Goal: Use online tool/utility: Utilize a website feature to perform a specific function

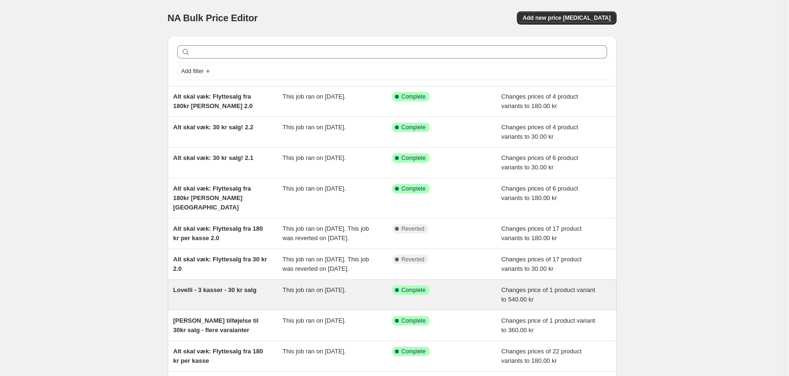
click at [230, 294] on span "Lovelli - 3 kasser - 30 kr salg" at bounding box center [214, 290] width 83 height 7
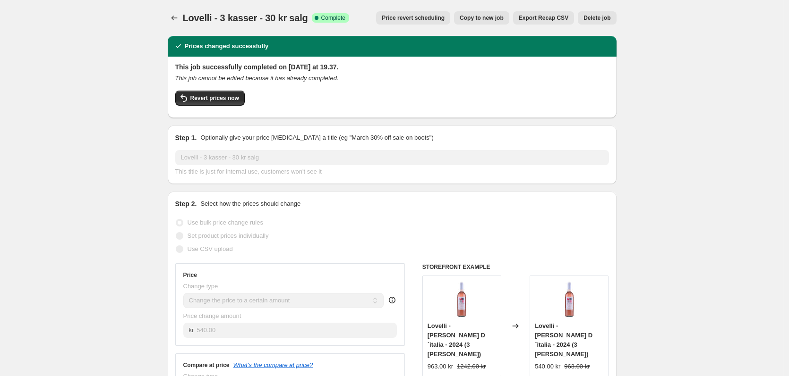
click at [502, 16] on span "Copy to new job" at bounding box center [481, 18] width 44 height 8
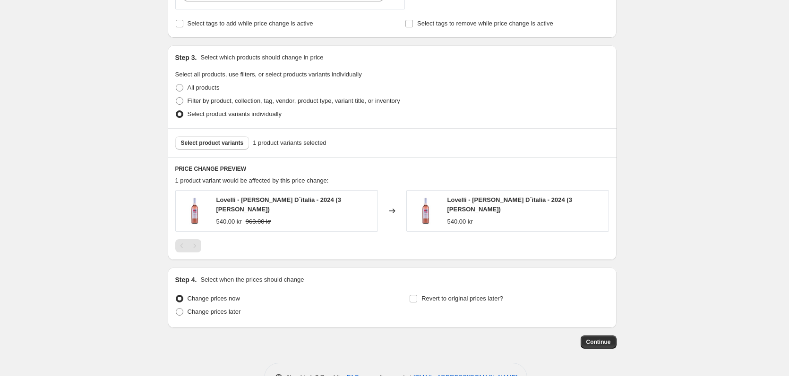
scroll to position [331, 0]
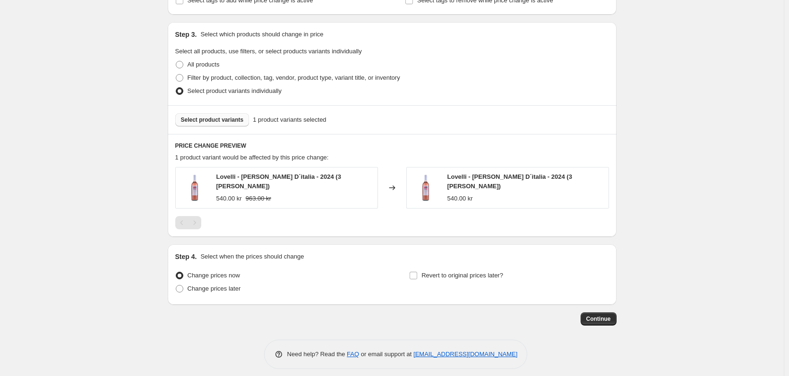
click at [241, 124] on span "Select product variants" at bounding box center [212, 120] width 63 height 8
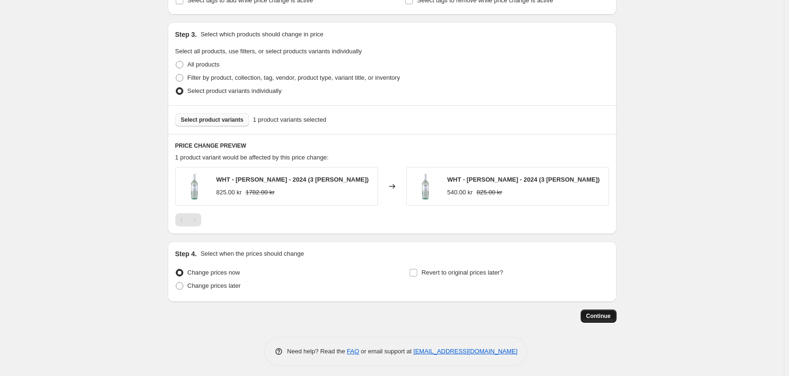
click at [594, 314] on span "Continue" at bounding box center [598, 317] width 25 height 8
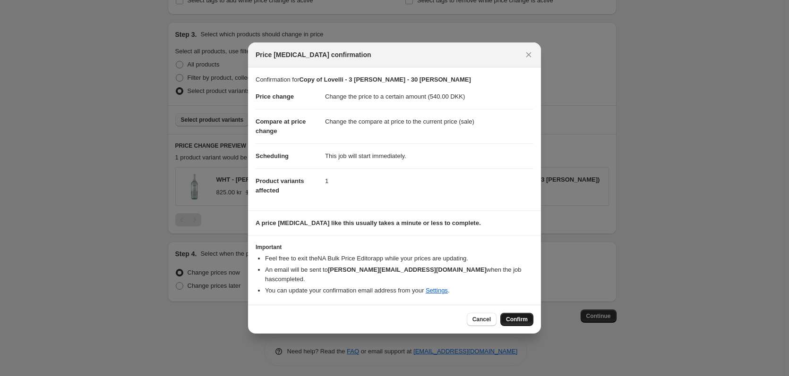
click at [518, 313] on button "Confirm" at bounding box center [516, 319] width 33 height 13
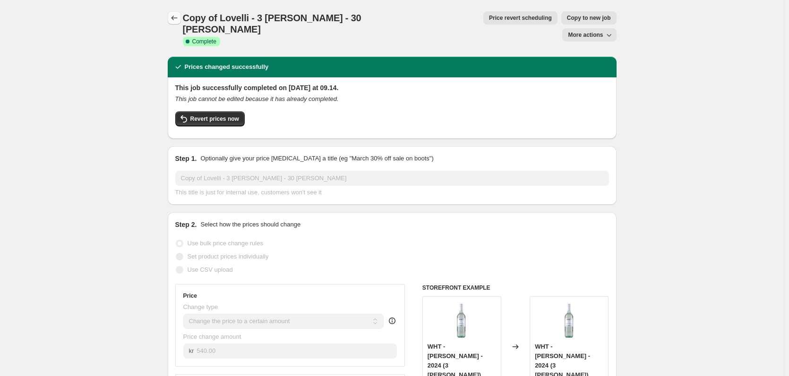
click at [175, 16] on icon "Price change jobs" at bounding box center [174, 17] width 9 height 9
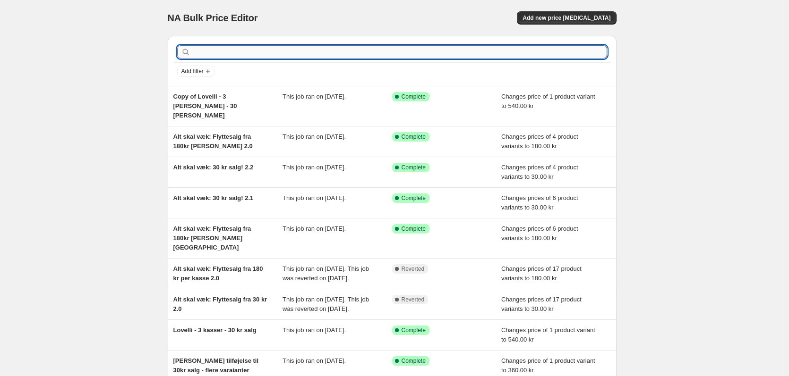
click at [229, 48] on input "text" at bounding box center [399, 51] width 415 height 13
type input "love"
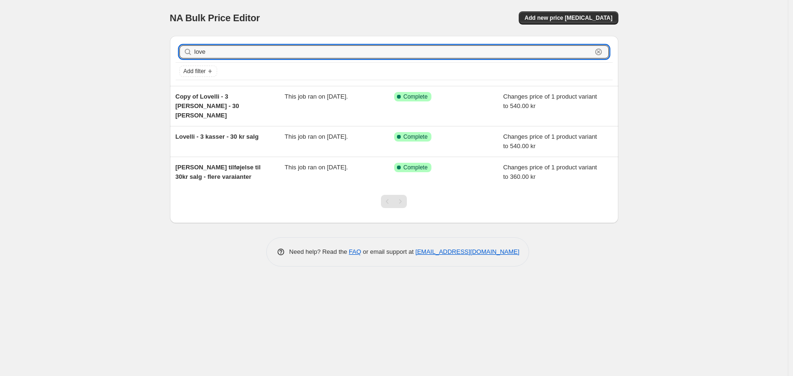
click at [230, 48] on input "love" at bounding box center [394, 51] width 398 height 13
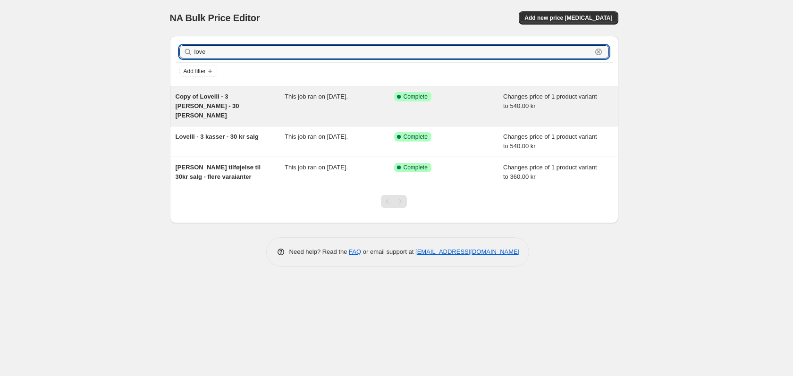
type input "lovee"
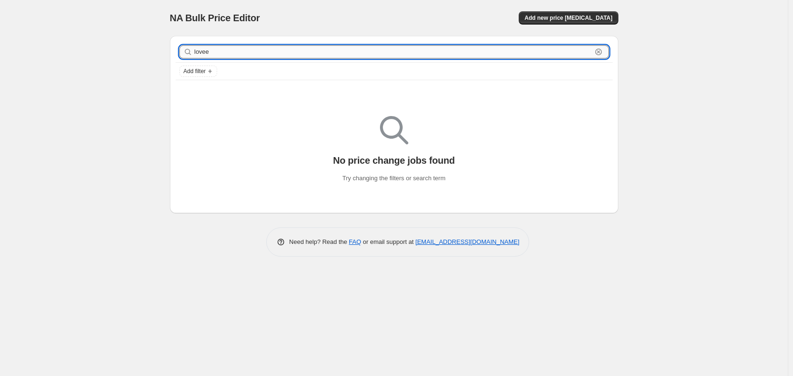
click at [270, 56] on input "lovee" at bounding box center [394, 51] width 398 height 13
type input "l"
type input "2 [PERSON_NAME]"
